Goal: Task Accomplishment & Management: Complete application form

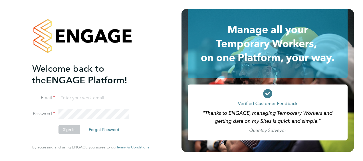
click at [75, 99] on input at bounding box center [94, 98] width 71 height 10
type input "gemma.ladgrove@hays.com"
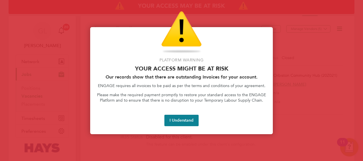
drag, startPoint x: 173, startPoint y: 121, endPoint x: 143, endPoint y: 129, distance: 30.8
click at [171, 121] on button "I Understand" at bounding box center [181, 120] width 34 height 11
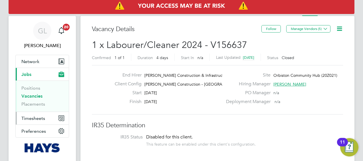
drag, startPoint x: 37, startPoint y: 119, endPoint x: 49, endPoint y: 115, distance: 12.4
click at [37, 119] on span "Timesheets" at bounding box center [33, 118] width 24 height 5
click at [37, 121] on button "Timesheets" at bounding box center [42, 118] width 53 height 13
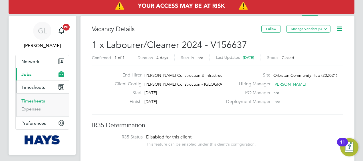
click at [36, 103] on link "Timesheets" at bounding box center [33, 100] width 24 height 5
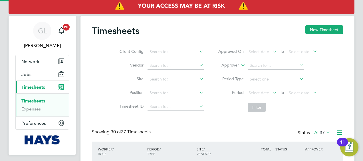
scroll to position [14, 49]
click at [322, 36] on div "Timesheets New Timesheet" at bounding box center [217, 33] width 251 height 17
click at [317, 27] on button "New Timesheet" at bounding box center [325, 29] width 38 height 9
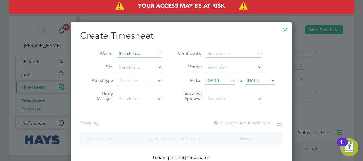
click at [141, 53] on input at bounding box center [139, 54] width 45 height 8
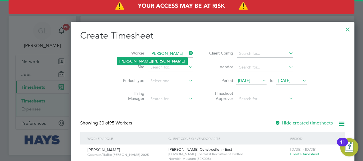
click at [143, 60] on li "[PERSON_NAME]" at bounding box center [152, 61] width 71 height 8
type input "[PERSON_NAME]"
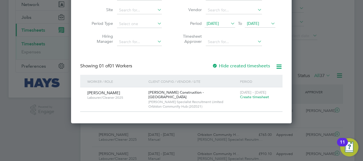
click at [256, 98] on span "Create timesheet" at bounding box center [254, 97] width 29 height 5
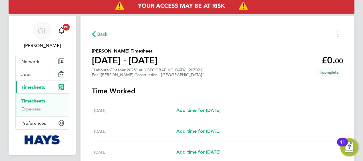
click at [34, 85] on span "Timesheets" at bounding box center [33, 87] width 24 height 5
click at [30, 60] on span "Network" at bounding box center [30, 61] width 18 height 5
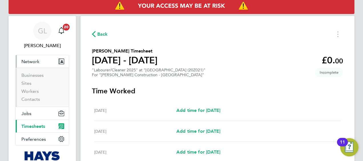
click at [37, 125] on span "Timesheets" at bounding box center [33, 126] width 24 height 5
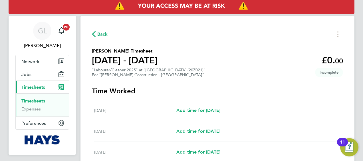
click at [37, 101] on link "Timesheets" at bounding box center [33, 100] width 24 height 5
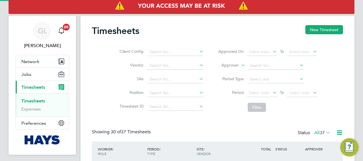
scroll to position [14, 49]
click at [321, 27] on button "New Timesheet" at bounding box center [325, 29] width 38 height 9
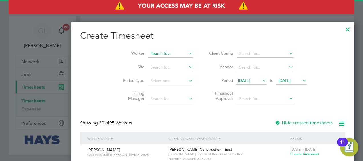
click at [149, 51] on input at bounding box center [171, 54] width 45 height 8
click at [156, 61] on li "[PERSON_NAME] tin" at bounding box center [144, 61] width 54 height 8
type input "[PERSON_NAME]"
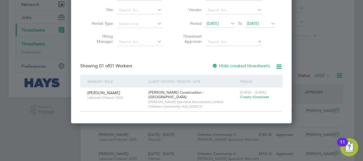
click at [251, 96] on span "Create timesheet" at bounding box center [254, 97] width 29 height 5
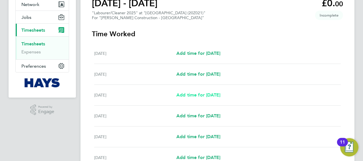
click at [193, 95] on span "Add time for [DATE]" at bounding box center [198, 94] width 44 height 5
select select "30"
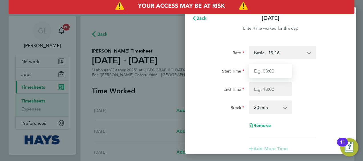
click at [274, 71] on input "Start Time" at bounding box center [270, 71] width 43 height 14
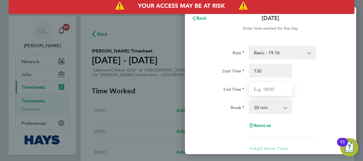
type input "07:30"
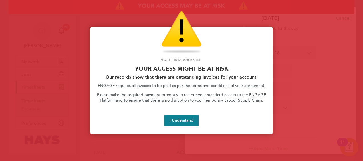
type input "16:00"
click at [173, 120] on button "I Understand" at bounding box center [181, 120] width 34 height 11
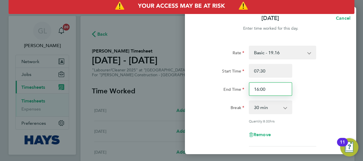
click at [269, 90] on input "16:00" at bounding box center [270, 89] width 43 height 14
type input "16:30"
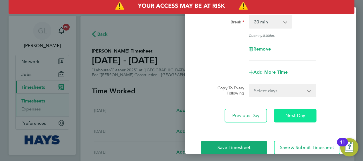
click at [289, 115] on span "Next Day" at bounding box center [296, 116] width 20 height 6
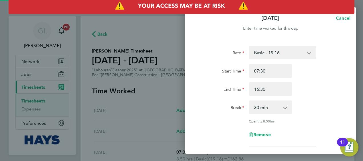
select select "30"
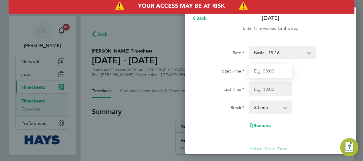
click at [276, 69] on input "Start Time" at bounding box center [270, 71] width 43 height 14
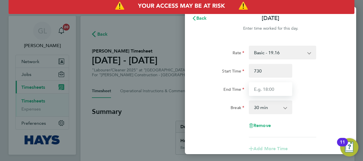
type input "07:30"
type input "16:30"
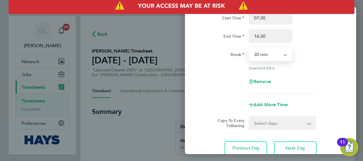
scroll to position [57, 0]
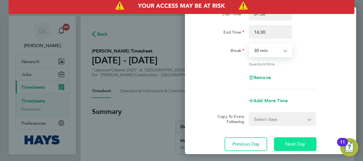
click at [294, 147] on button "Next Day" at bounding box center [295, 144] width 43 height 14
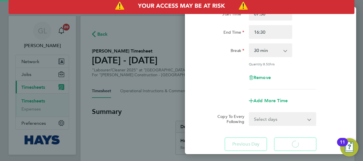
select select "30"
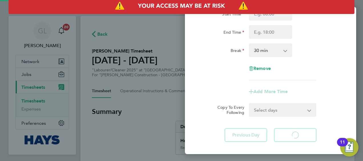
select select "30"
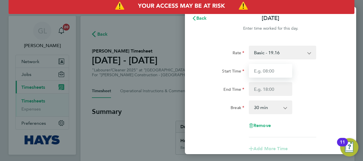
click at [269, 71] on input "Start Time" at bounding box center [270, 71] width 43 height 14
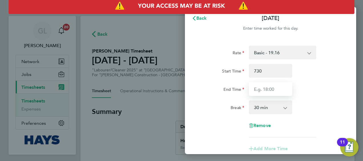
type input "07:30"
type input "16:30"
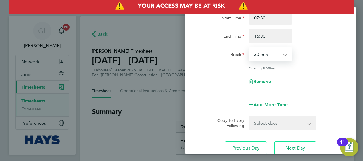
scroll to position [97, 0]
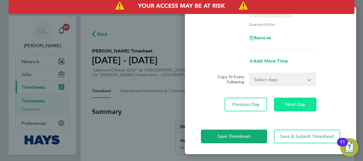
click at [302, 106] on span "Next Day" at bounding box center [296, 105] width 20 height 6
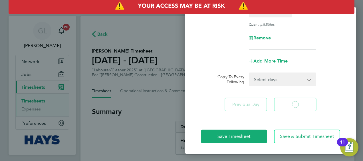
select select "30"
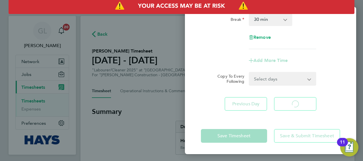
scroll to position [88, 0]
select select "30"
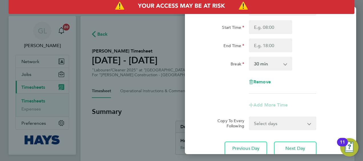
scroll to position [0, 0]
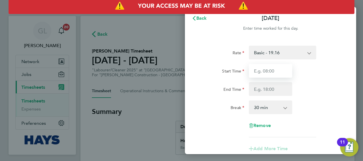
click at [273, 76] on input "Start Time" at bounding box center [270, 71] width 43 height 14
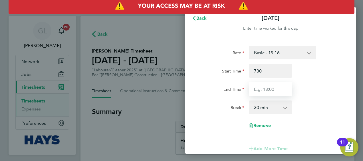
type input "07:30"
type input "16:30"
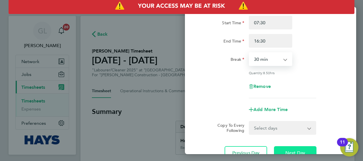
scroll to position [86, 0]
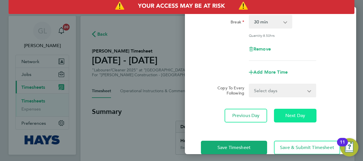
click at [286, 115] on span "Next Day" at bounding box center [296, 116] width 20 height 6
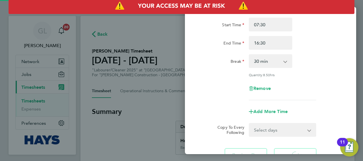
scroll to position [0, 0]
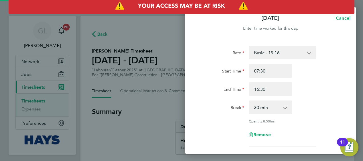
select select "30"
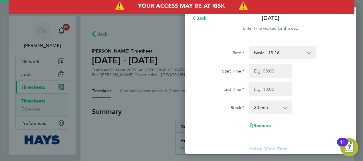
select select "30"
click at [257, 71] on input "Start Time" at bounding box center [270, 71] width 43 height 14
type input "07:30"
type input "15:00"
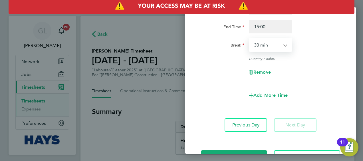
scroll to position [83, 0]
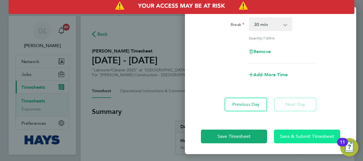
click at [298, 137] on span "Save & Submit Timesheet" at bounding box center [307, 137] width 54 height 6
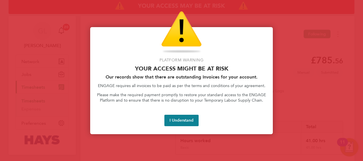
click at [183, 119] on button "I Understand" at bounding box center [181, 120] width 34 height 11
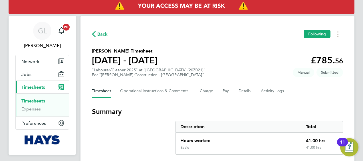
drag, startPoint x: 44, startPoint y: 101, endPoint x: 76, endPoint y: 103, distance: 32.3
click at [44, 101] on link "Timesheets" at bounding box center [33, 100] width 24 height 5
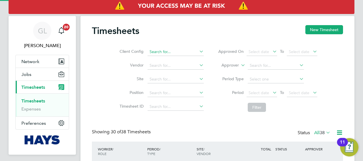
scroll to position [14, 49]
click at [158, 53] on input at bounding box center [176, 52] width 56 height 8
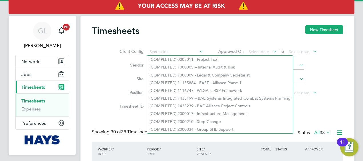
click at [136, 66] on label "Vendor" at bounding box center [131, 65] width 26 height 5
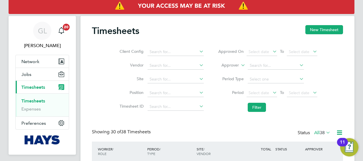
click at [323, 29] on button "New Timesheet" at bounding box center [325, 29] width 38 height 9
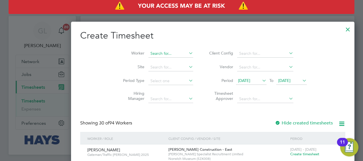
click at [149, 53] on input at bounding box center [171, 54] width 45 height 8
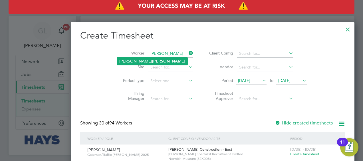
click at [145, 61] on li "[PERSON_NAME]" at bounding box center [152, 61] width 71 height 8
type input "[PERSON_NAME]"
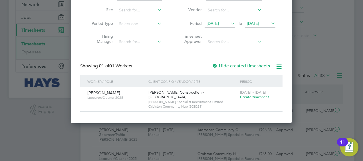
click at [253, 101] on div "[DATE] - [DATE] Create timesheet" at bounding box center [258, 94] width 38 height 15
click at [253, 97] on span "Create timesheet" at bounding box center [254, 97] width 29 height 5
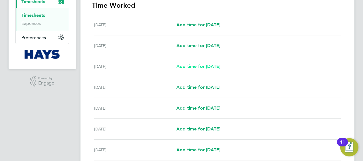
click at [191, 68] on span "Add time for [DATE]" at bounding box center [198, 66] width 44 height 5
select select "30"
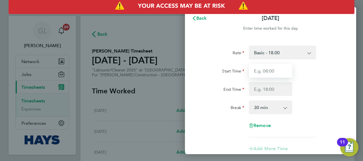
click at [265, 74] on input "Start Time" at bounding box center [270, 71] width 43 height 14
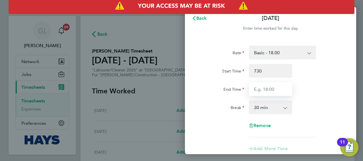
type input "07:30"
type input "04:30"
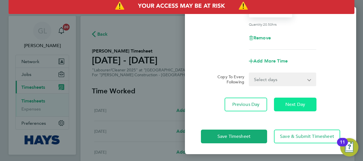
click at [298, 106] on span "Next Day" at bounding box center [296, 105] width 20 height 6
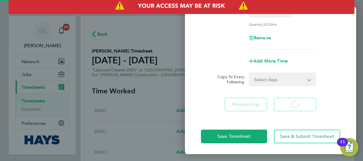
scroll to position [40, 0]
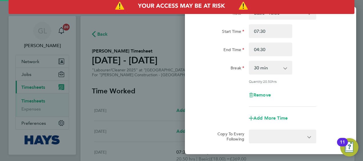
select select "30"
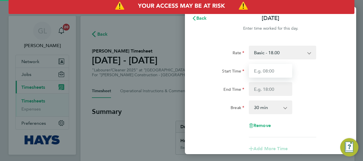
click at [268, 74] on input "Start Time" at bounding box center [270, 71] width 43 height 14
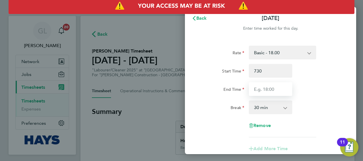
type input "07:30"
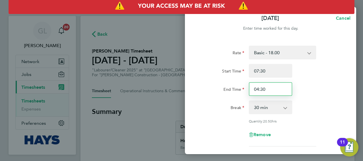
drag, startPoint x: 267, startPoint y: 90, endPoint x: 240, endPoint y: 88, distance: 26.7
click at [240, 88] on div "End Time 04:30" at bounding box center [271, 89] width 144 height 14
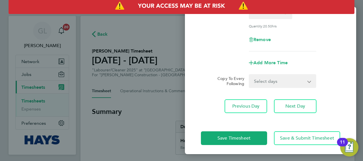
scroll to position [97, 0]
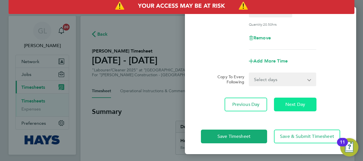
type input "16:30"
click at [292, 102] on span "Next Day" at bounding box center [296, 105] width 20 height 6
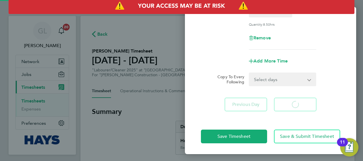
select select "30"
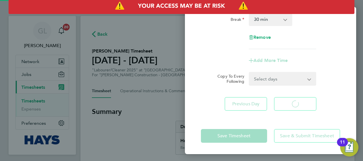
scroll to position [88, 0]
select select "30"
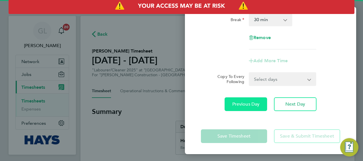
click at [244, 106] on span "Previous Day" at bounding box center [245, 104] width 27 height 6
select select "30"
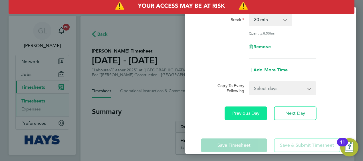
click at [242, 111] on span "Previous Day" at bounding box center [245, 114] width 27 height 6
select select "30"
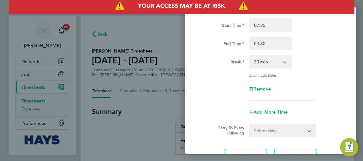
scroll to position [2, 0]
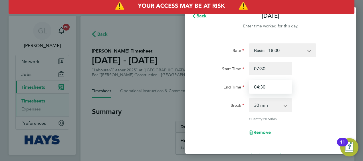
drag, startPoint x: 276, startPoint y: 87, endPoint x: 247, endPoint y: 87, distance: 28.3
click at [248, 87] on div "04:30" at bounding box center [271, 87] width 48 height 14
type input "16:30"
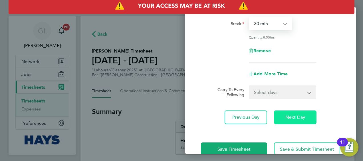
scroll to position [97, 0]
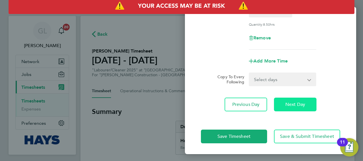
click at [293, 106] on span "Next Day" at bounding box center [296, 105] width 20 height 6
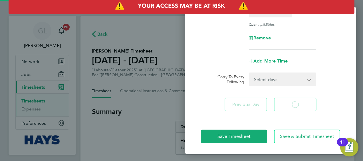
select select "30"
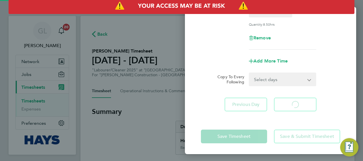
scroll to position [51, 0]
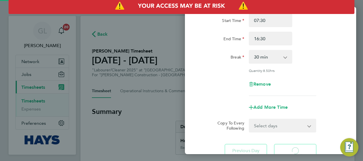
select select "30"
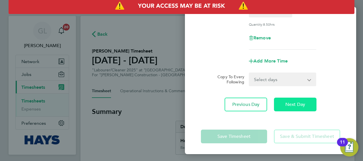
click at [293, 107] on button "Next Day" at bounding box center [295, 105] width 43 height 14
select select "30"
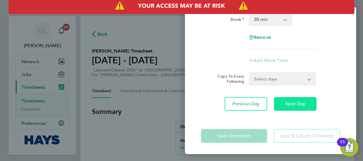
scroll to position [88, 0]
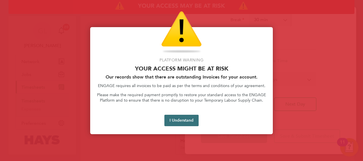
click at [190, 118] on button "I Understand" at bounding box center [181, 120] width 34 height 11
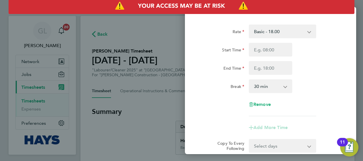
scroll to position [0, 0]
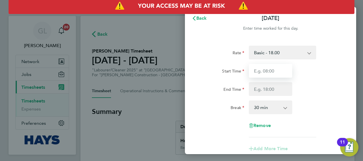
click at [268, 71] on input "Start Time" at bounding box center [270, 71] width 43 height 14
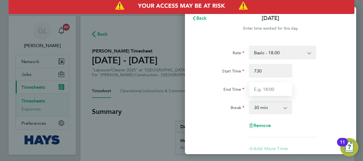
type input "07:30"
type input "16:30"
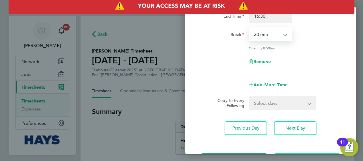
scroll to position [86, 0]
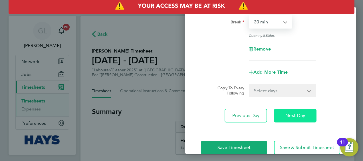
click at [296, 115] on span "Next Day" at bounding box center [296, 116] width 20 height 6
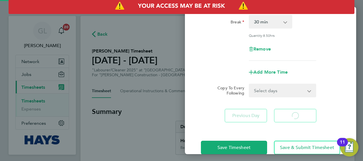
scroll to position [25, 0]
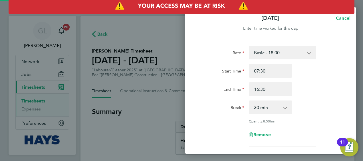
select select "30"
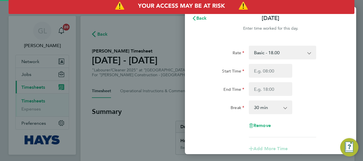
select select "30"
click at [267, 74] on input "Start Time" at bounding box center [270, 71] width 43 height 14
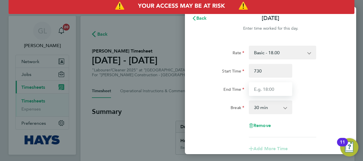
type input "07:30"
type input "16:30"
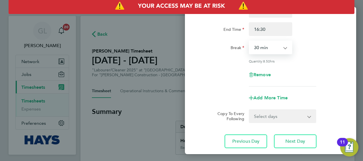
scroll to position [86, 0]
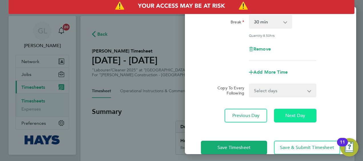
click at [299, 114] on span "Next Day" at bounding box center [296, 116] width 20 height 6
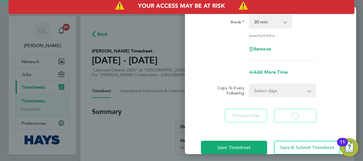
scroll to position [9, 0]
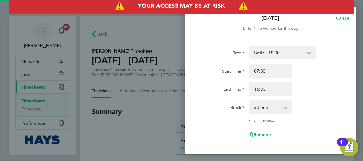
select select "30"
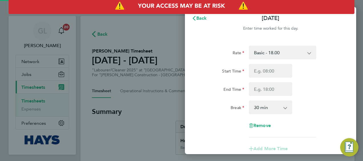
select select "30"
click at [272, 70] on input "Start Time" at bounding box center [270, 71] width 43 height 14
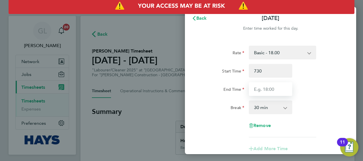
type input "07:30"
type input "16:30"
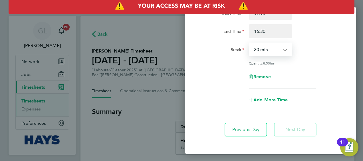
scroll to position [83, 0]
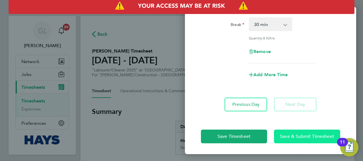
click at [292, 137] on span "Save & Submit Timesheet" at bounding box center [307, 137] width 54 height 6
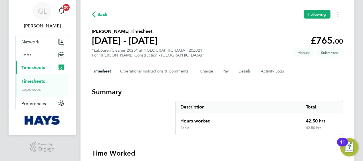
scroll to position [29, 0]
